Goal: Check status

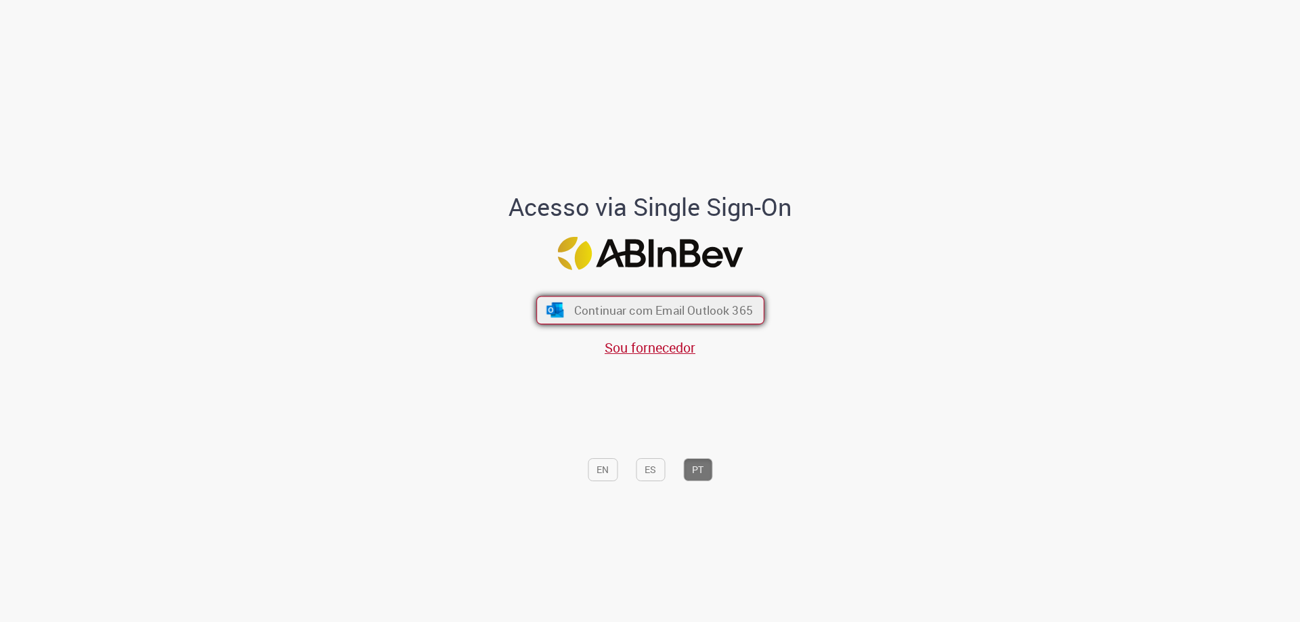
click at [605, 310] on span "Continuar com Email Outlook 365" at bounding box center [663, 311] width 179 height 16
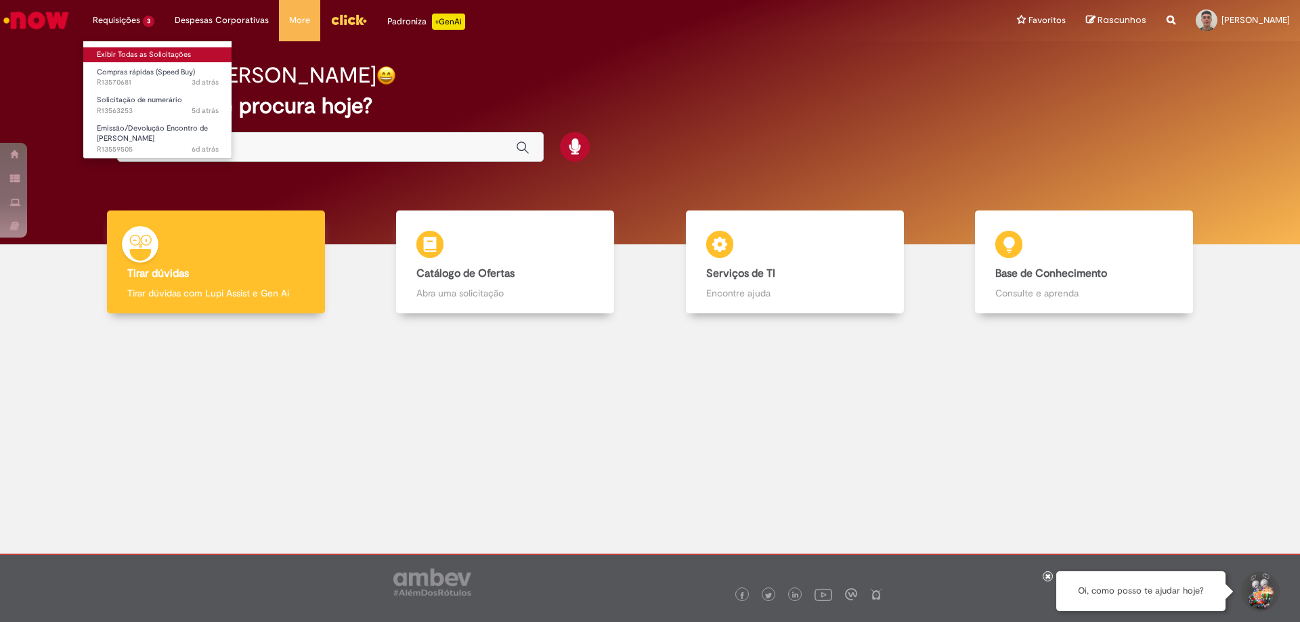
click at [144, 58] on body "Pular para o conteúdo da página Requisições 3 Exibir Todas as Solicitações Comp…" at bounding box center [650, 311] width 1300 height 622
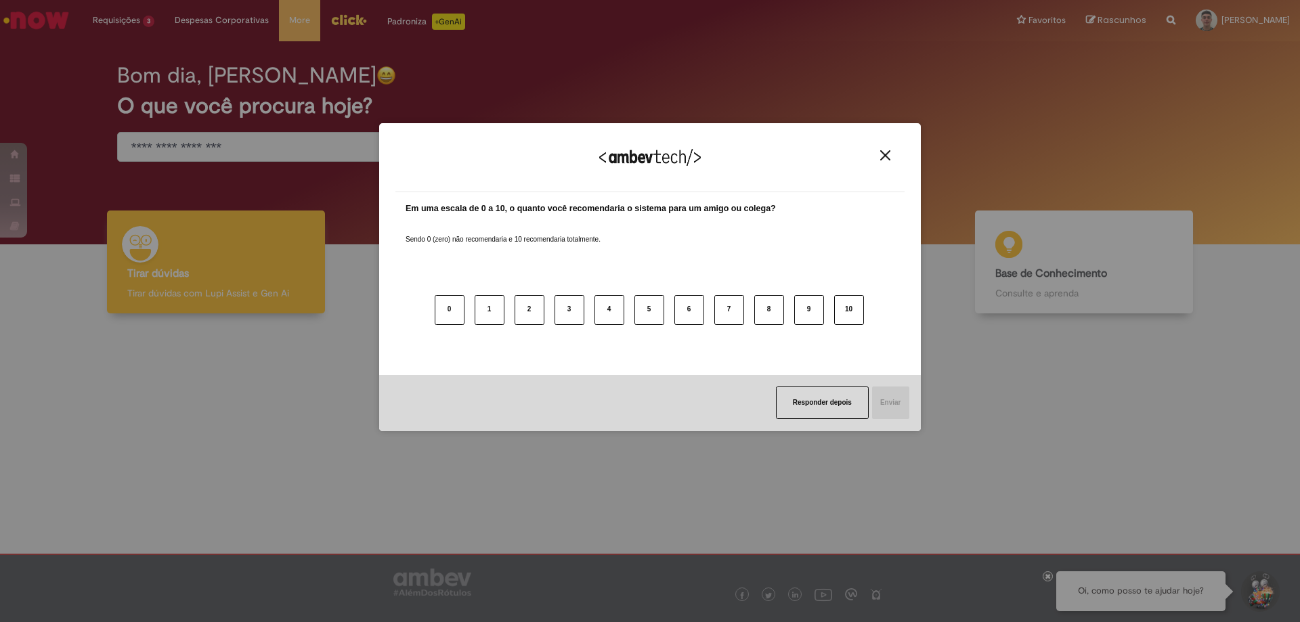
click at [891, 157] on button "Close" at bounding box center [885, 156] width 18 height 12
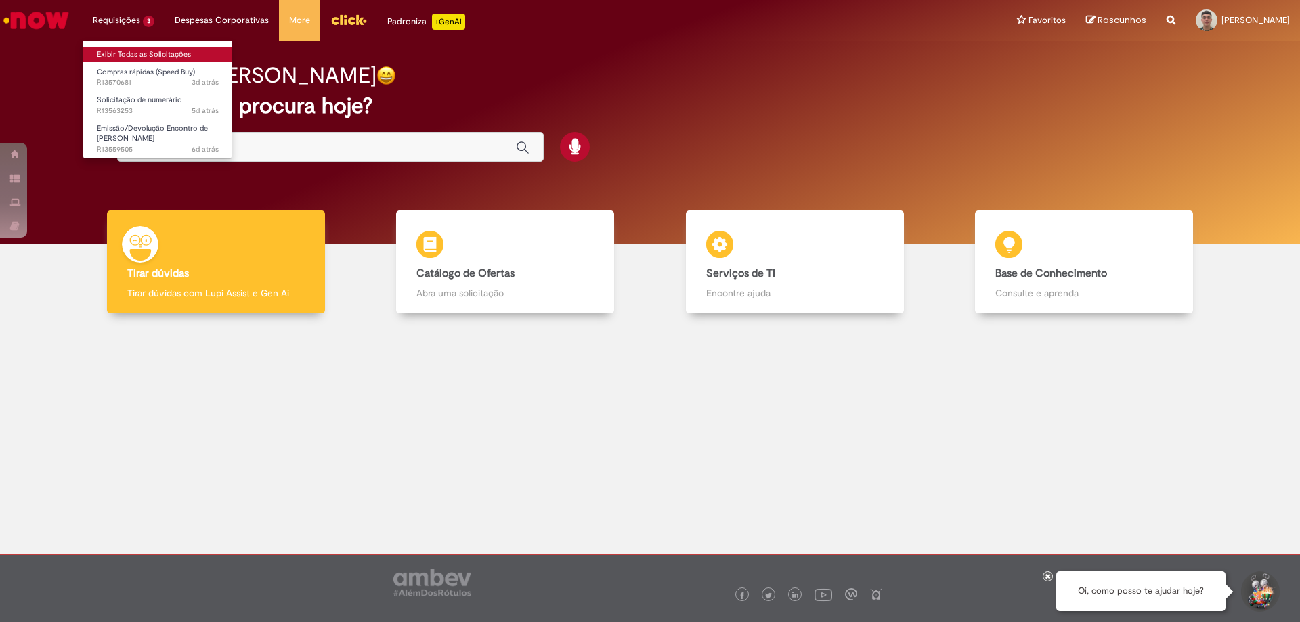
click at [146, 58] on link "Exibir Todas as Solicitações" at bounding box center [157, 54] width 149 height 15
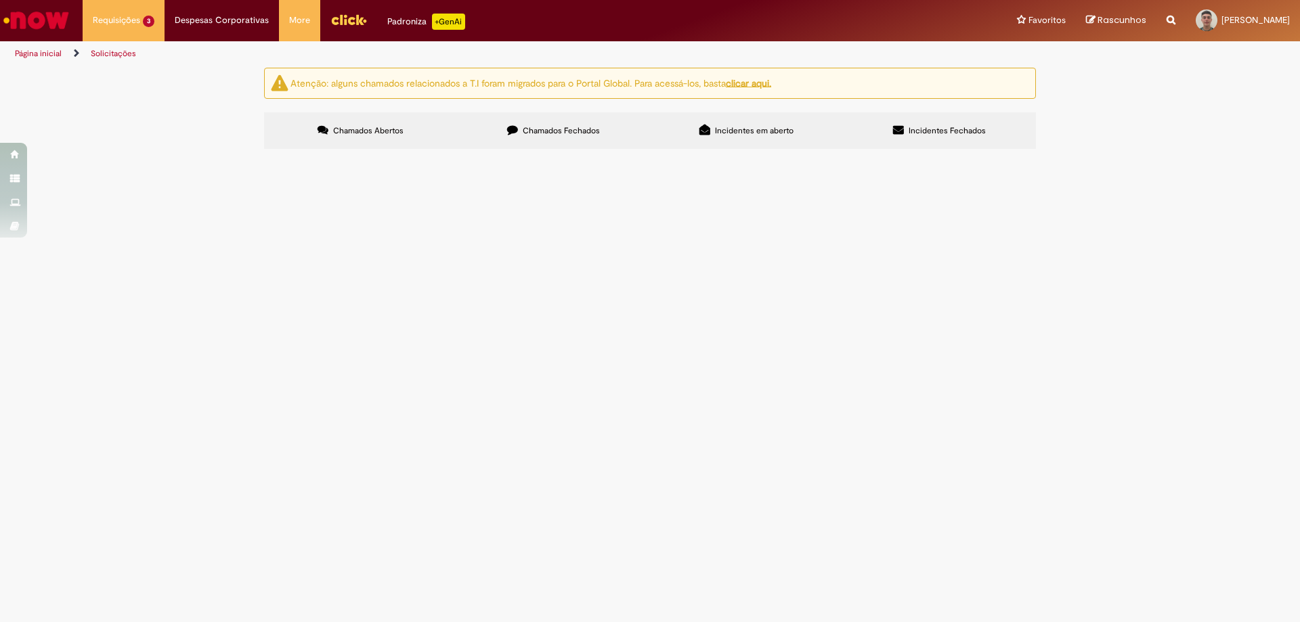
click at [0, 0] on span "Locação da máquina de café - Período: 21/07 a 20/08" at bounding box center [0, 0] width 0 height 0
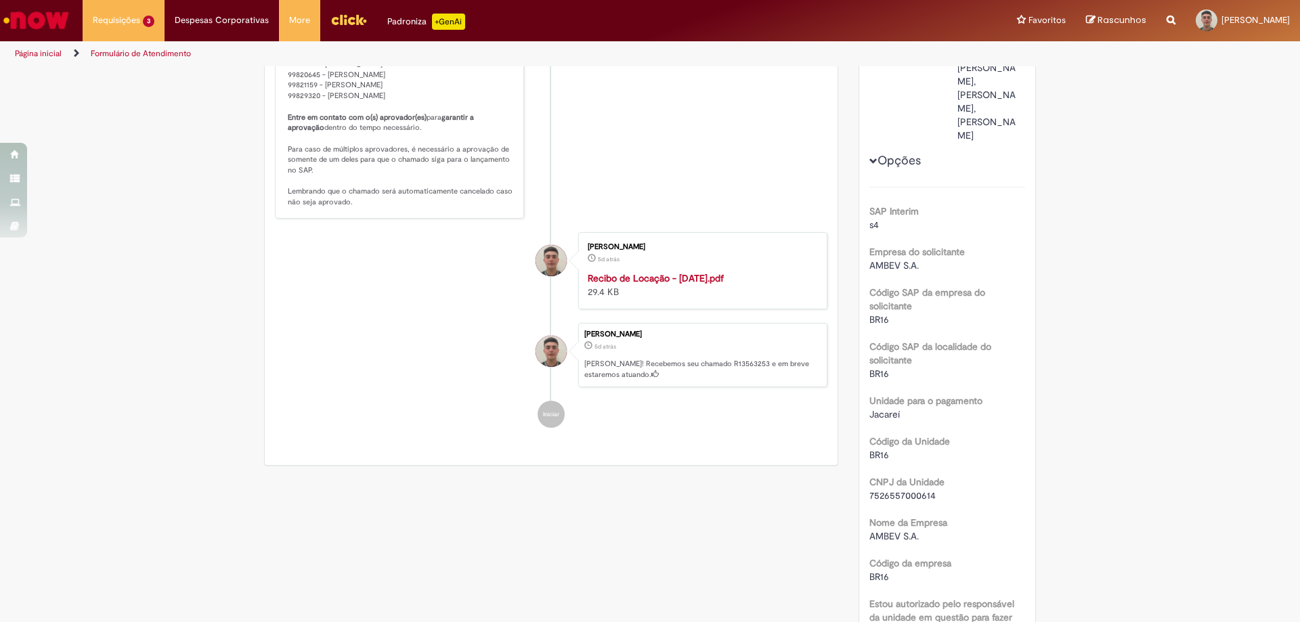
scroll to position [68, 0]
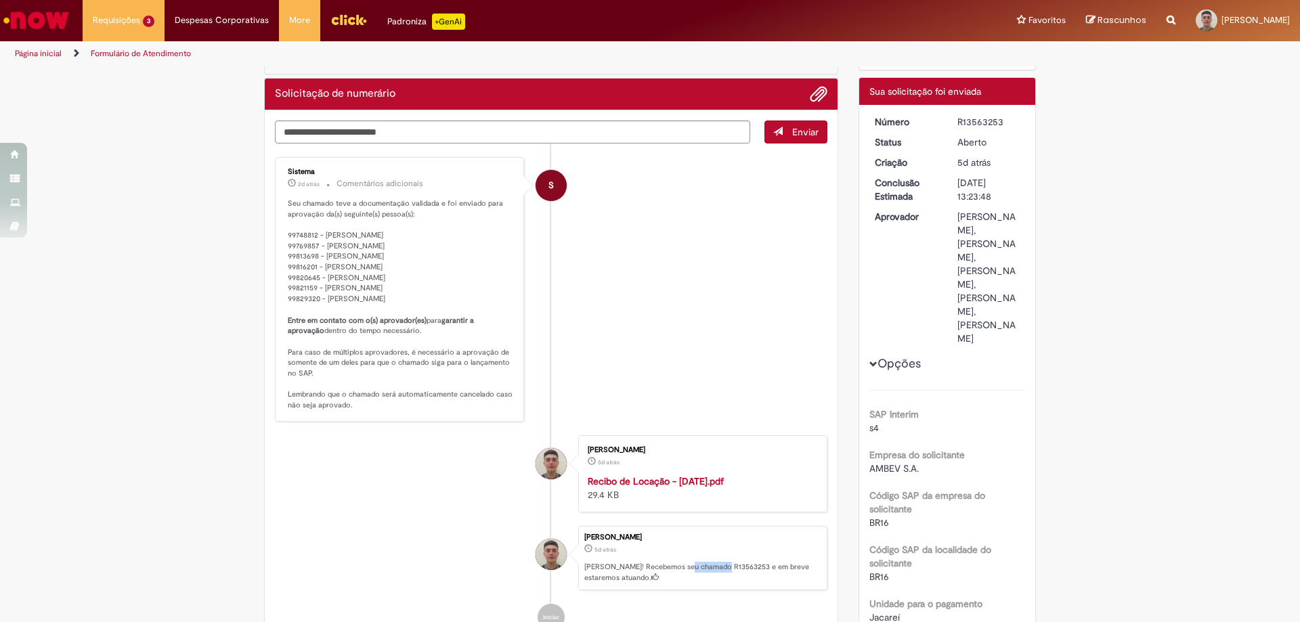
drag, startPoint x: 717, startPoint y: 576, endPoint x: 683, endPoint y: 578, distance: 33.9
click at [683, 578] on p "[PERSON_NAME]! Recebemos seu chamado R13563253 e em breve estaremos atuando." at bounding box center [703, 572] width 236 height 21
copy p "R13563253"
click at [144, 54] on link "Exibir Todas as Solicitações" at bounding box center [157, 54] width 149 height 15
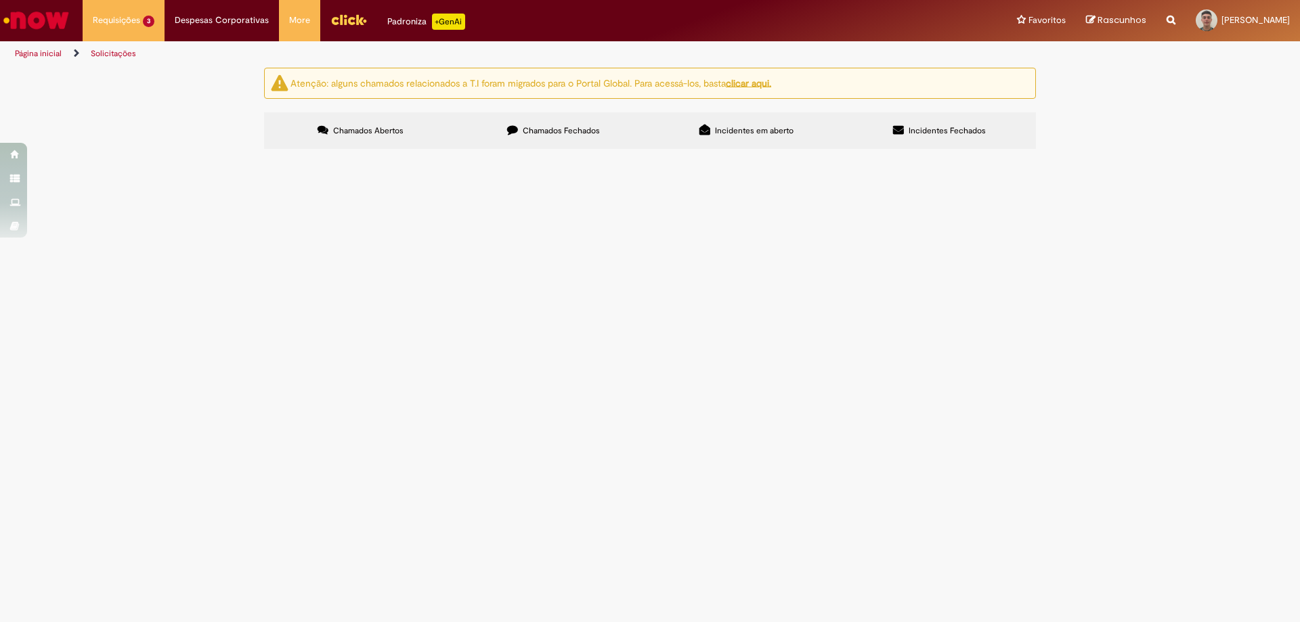
click at [522, 133] on label "Chamados Fechados" at bounding box center [553, 130] width 193 height 37
click at [0, 0] on span "09.2025 - Consumo interno de frutas - Período: 16.08 à 15.09" at bounding box center [0, 0] width 0 height 0
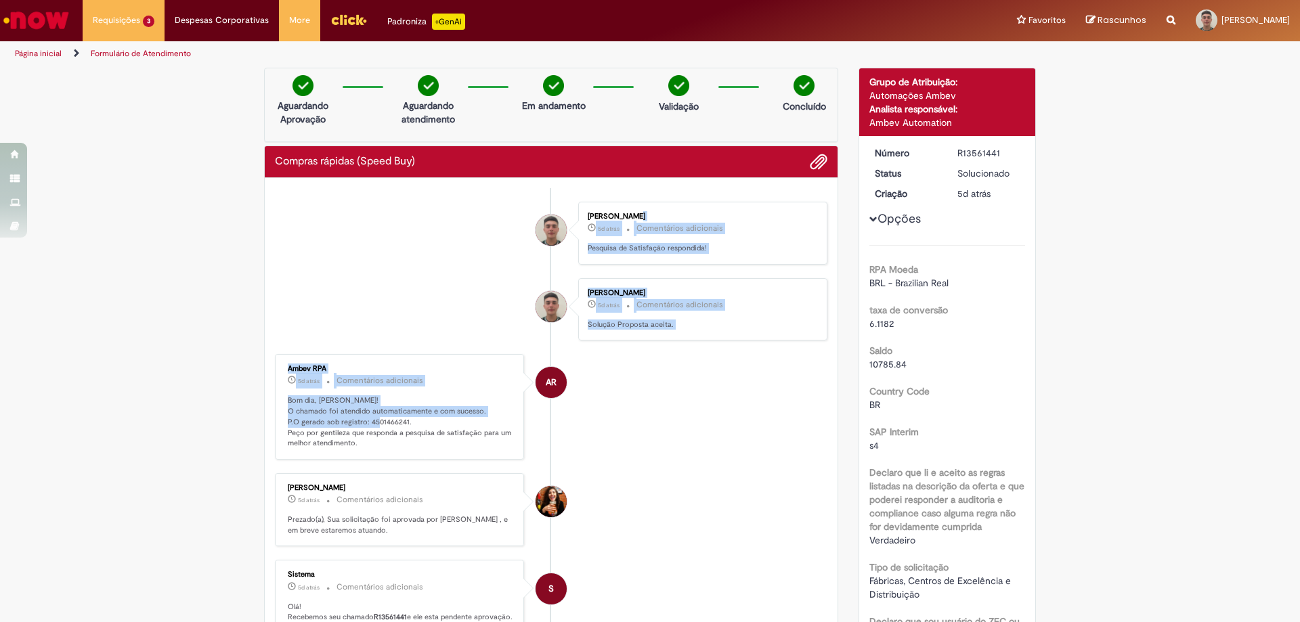
drag, startPoint x: 400, startPoint y: 344, endPoint x: 383, endPoint y: 343, distance: 16.9
click at [383, 343] on ul "[PERSON_NAME] 5d atrás 5 dias atrás Comentários adicionais Pesquisa de Satisfaç…" at bounding box center [551, 577] width 553 height 778
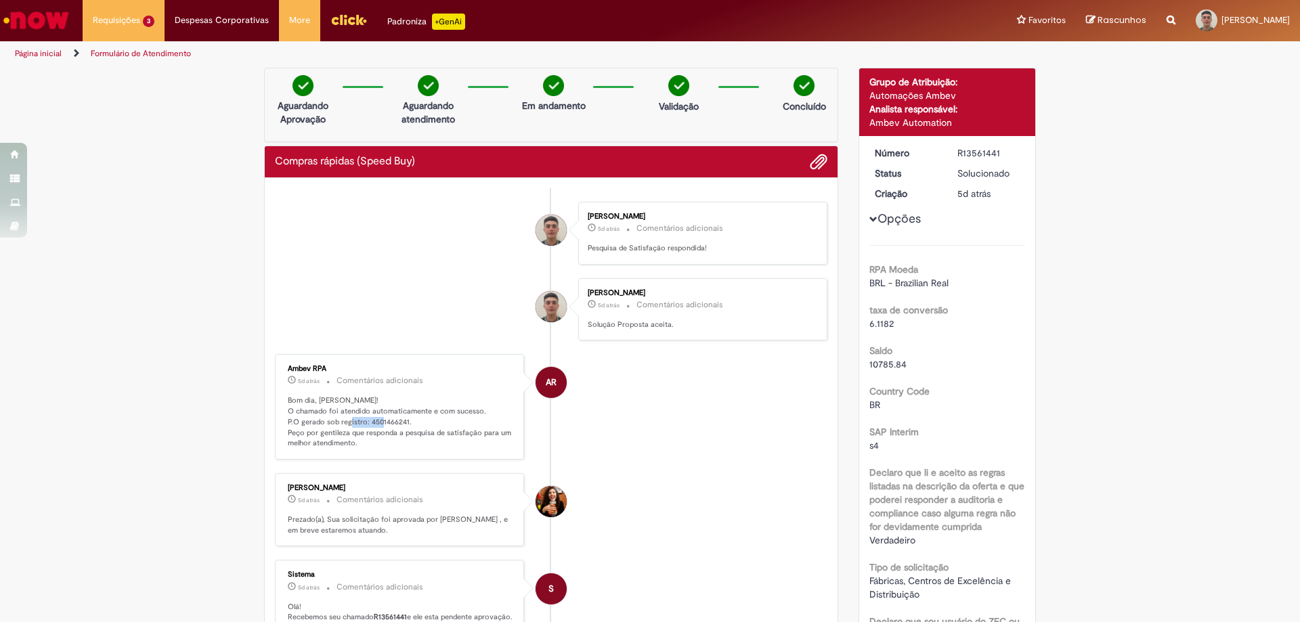
drag, startPoint x: 401, startPoint y: 421, endPoint x: 364, endPoint y: 420, distance: 36.6
click at [364, 420] on p "Bom dia, [PERSON_NAME]! O chamado foi atendido automaticamente e com sucesso. P…" at bounding box center [401, 423] width 226 height 54
copy p "4501466241"
click at [150, 54] on link "Exibir Todas as Solicitações" at bounding box center [157, 54] width 149 height 15
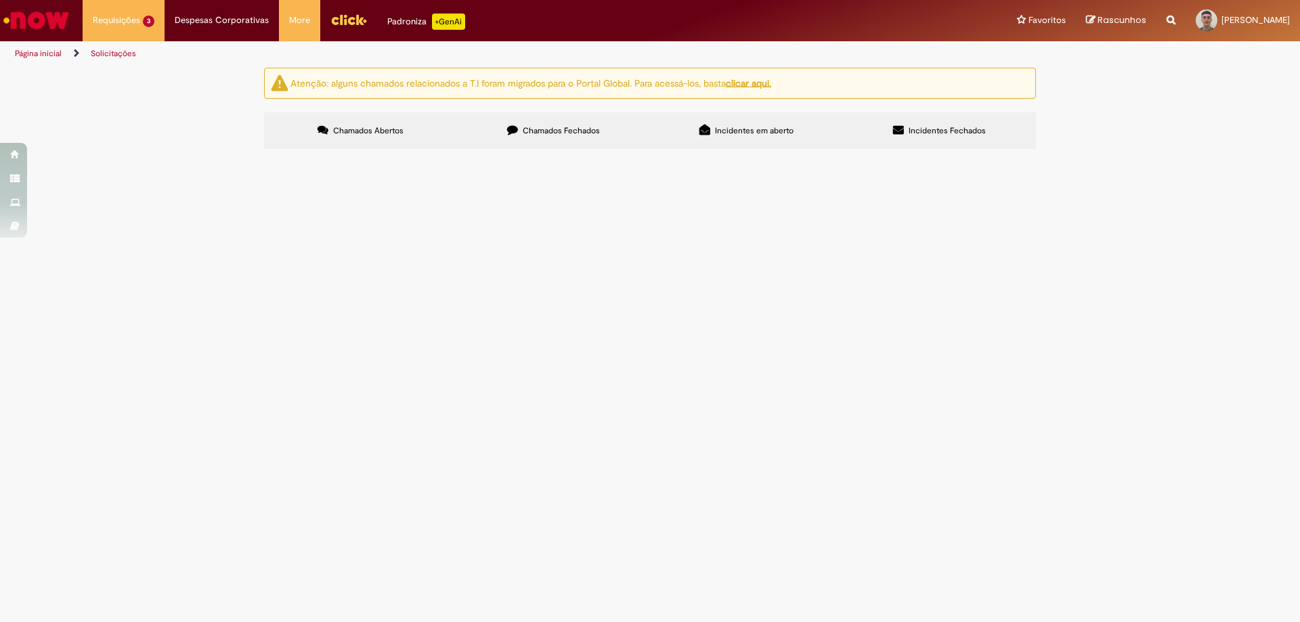
click at [564, 131] on span "Chamados Fechados" at bounding box center [561, 130] width 77 height 11
click at [0, 0] on span "09.2025 - Compra do insumo de café liofilizado" at bounding box center [0, 0] width 0 height 0
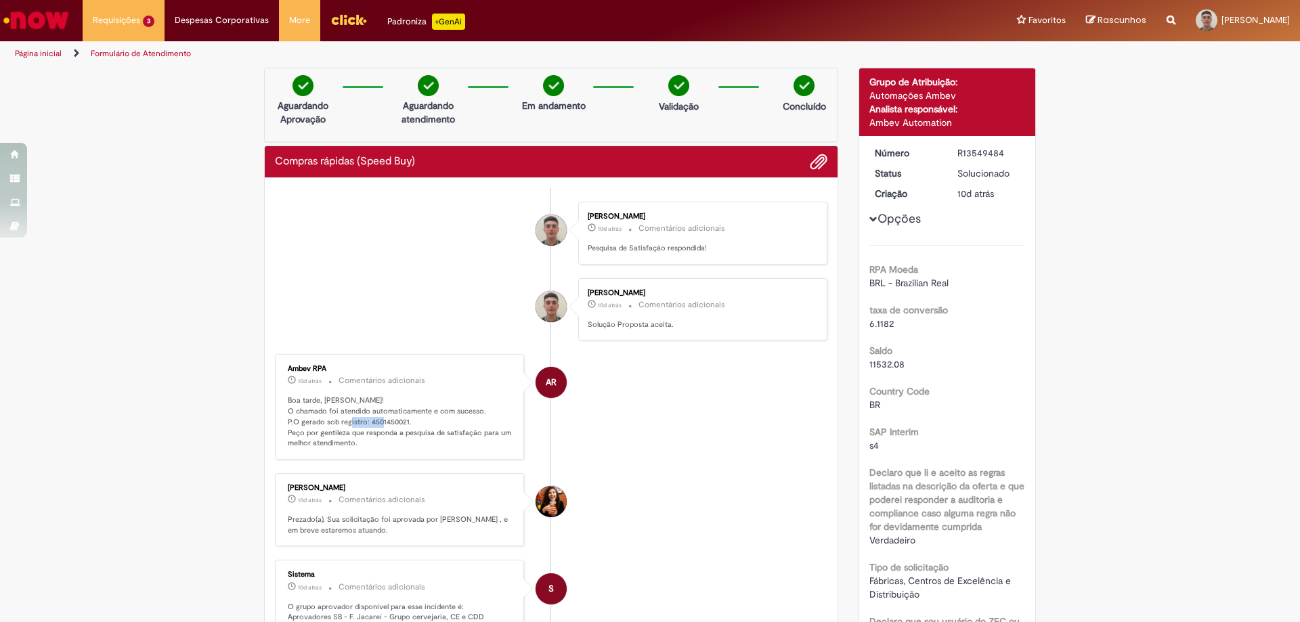
drag, startPoint x: 402, startPoint y: 345, endPoint x: 364, endPoint y: 421, distance: 84.8
click at [364, 421] on p "Boa tarde, [PERSON_NAME]! O chamado foi atendido automaticamente e com sucesso.…" at bounding box center [401, 423] width 226 height 54
copy p "4501450021"
click at [146, 53] on link "Exibir Todas as Solicitações" at bounding box center [157, 54] width 149 height 15
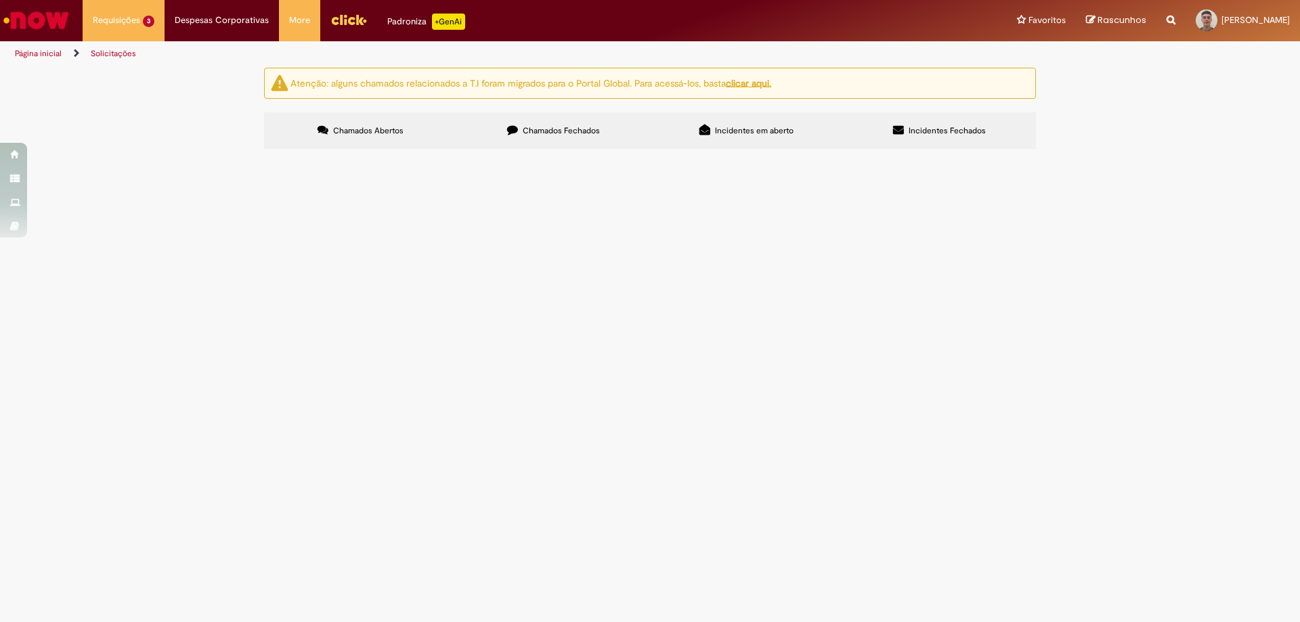
click at [547, 140] on label "Chamados Fechados" at bounding box center [553, 130] width 193 height 37
click at [0, 0] on span "09.2025 - Compra do insumo de cappuccino de avelã" at bounding box center [0, 0] width 0 height 0
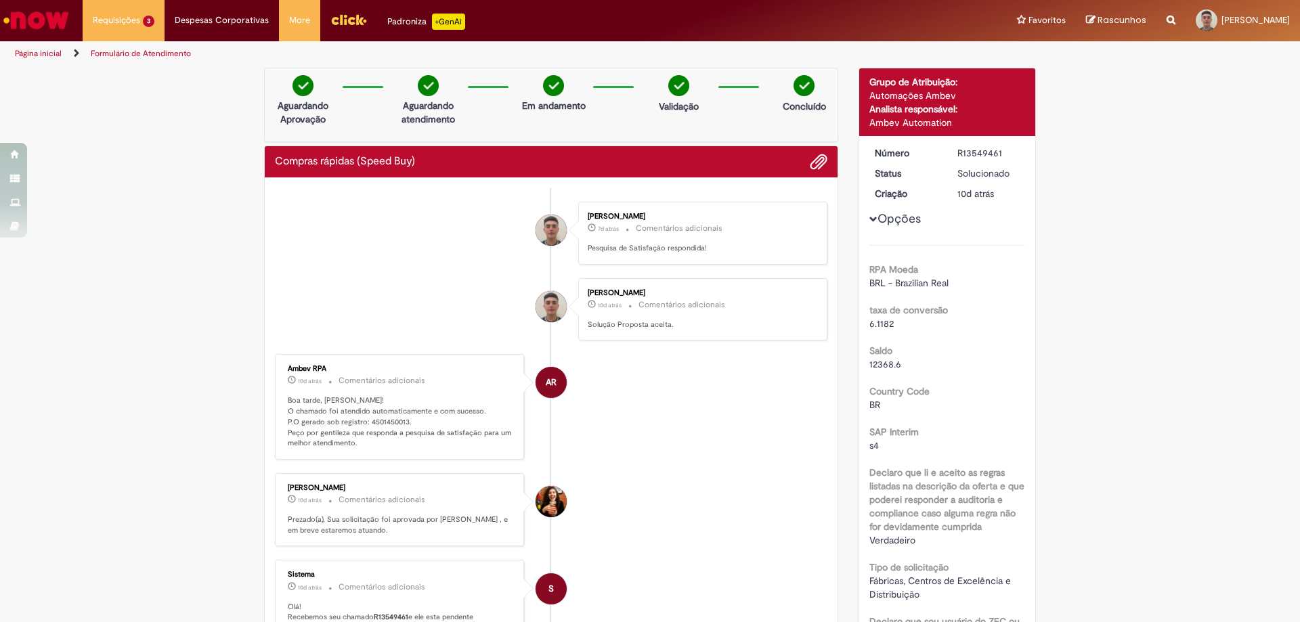
click at [400, 423] on p "Boa tarde, [PERSON_NAME]! O chamado foi atendido automaticamente e com sucesso.…" at bounding box center [401, 423] width 226 height 54
drag, startPoint x: 401, startPoint y: 423, endPoint x: 364, endPoint y: 425, distance: 37.4
click at [364, 425] on p "Boa tarde, [PERSON_NAME]! O chamado foi atendido automaticamente e com sucesso.…" at bounding box center [401, 423] width 226 height 54
copy p "4501450013"
